Goal: Navigation & Orientation: Go to known website

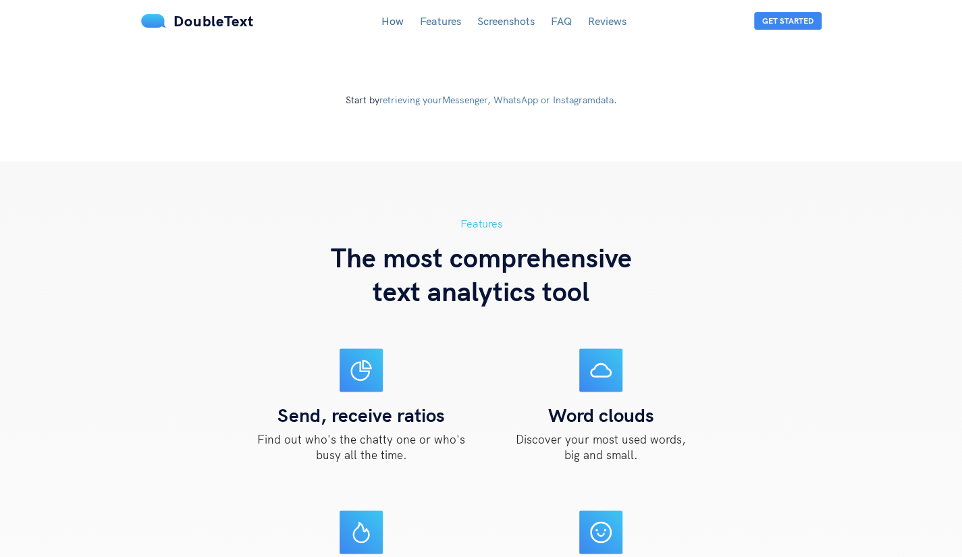
scroll to position [1000, 0]
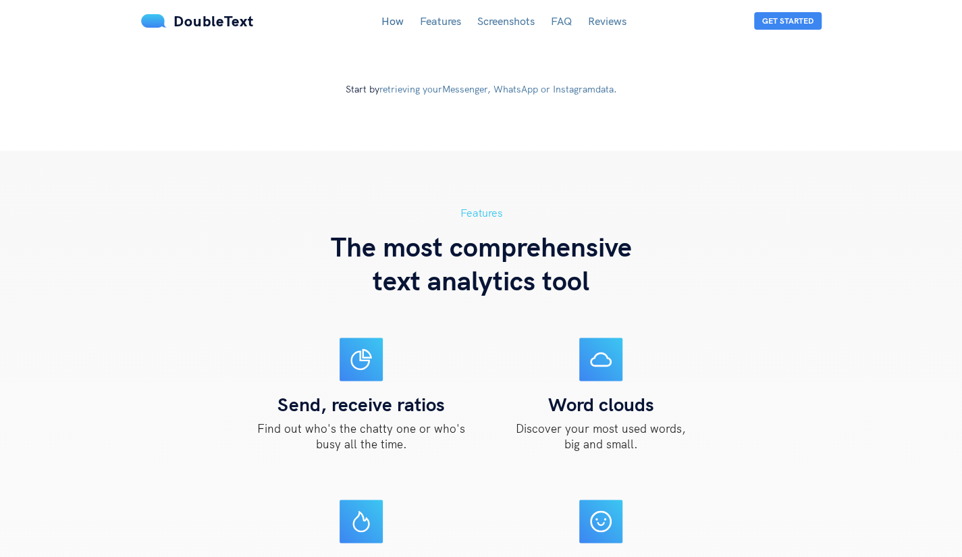
click at [502, 24] on link "Screenshots" at bounding box center [505, 20] width 57 height 13
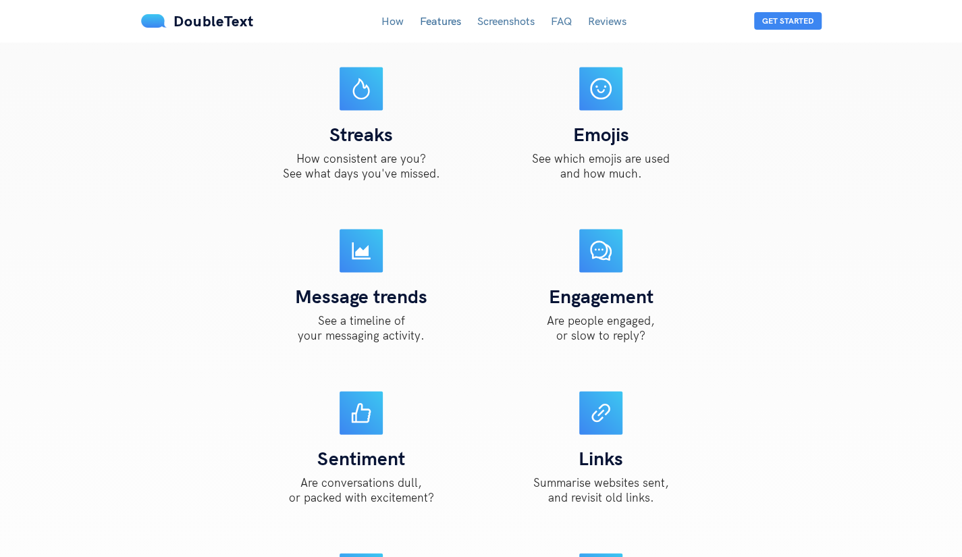
scroll to position [1434, 0]
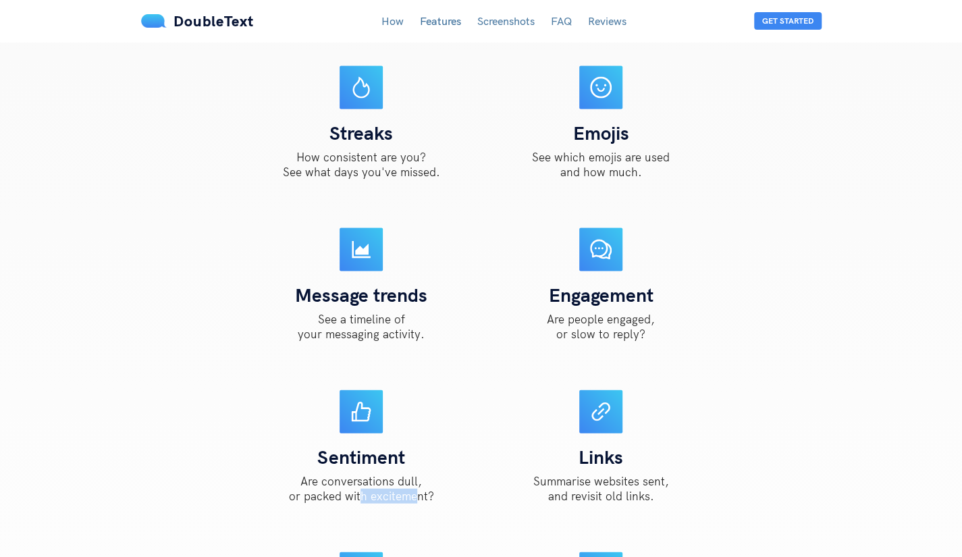
drag, startPoint x: 363, startPoint y: 492, endPoint x: 414, endPoint y: 492, distance: 50.6
click at [414, 492] on p "Are conversations dull, or packed with excitement?" at bounding box center [361, 488] width 145 height 30
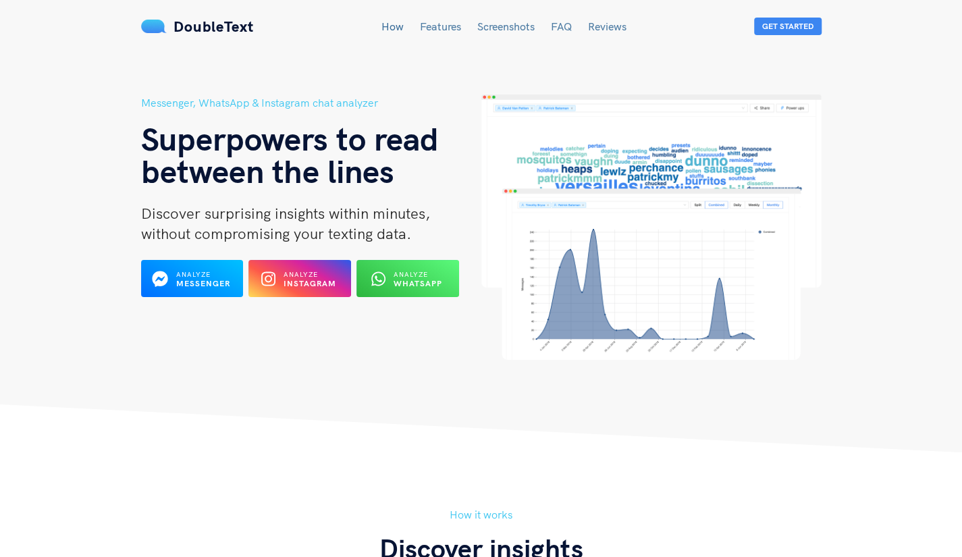
scroll to position [0, 0]
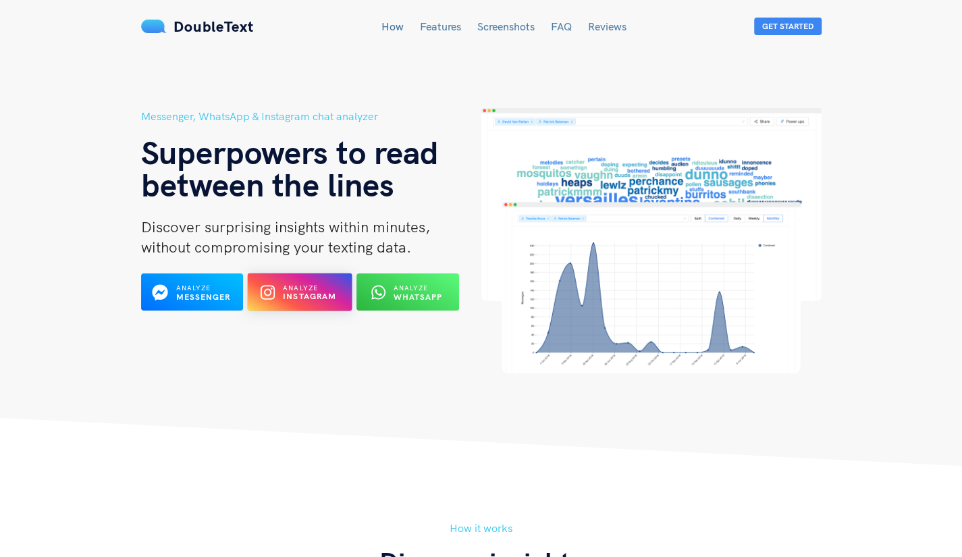
click at [302, 292] on b "Instagram" at bounding box center [310, 297] width 54 height 10
